Goal: Task Accomplishment & Management: Manage account settings

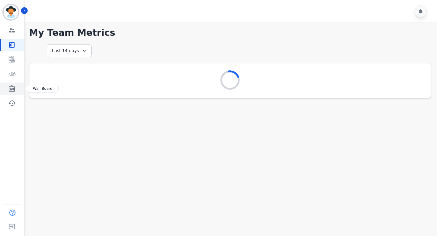
click at [11, 88] on icon "Sidebar" at bounding box center [12, 88] width 6 height 7
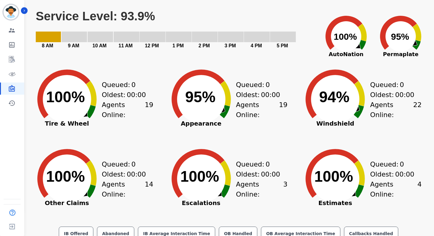
scroll to position [19, 0]
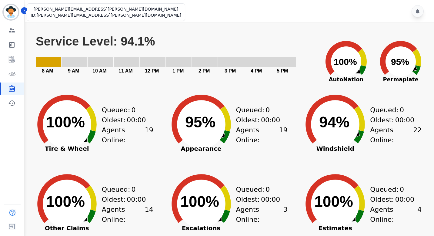
click at [15, 12] on img "Sidebar" at bounding box center [11, 12] width 15 height 15
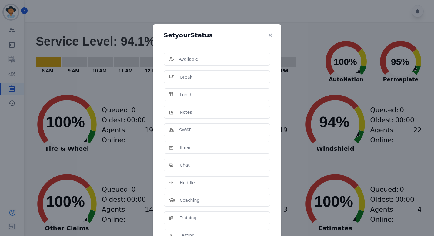
click at [104, 32] on div "Set your Status Available Break Lunch Notes SWAT Email Chat Huddle Coaching Tra…" at bounding box center [217, 118] width 434 height 236
